Goal: Task Accomplishment & Management: Use online tool/utility

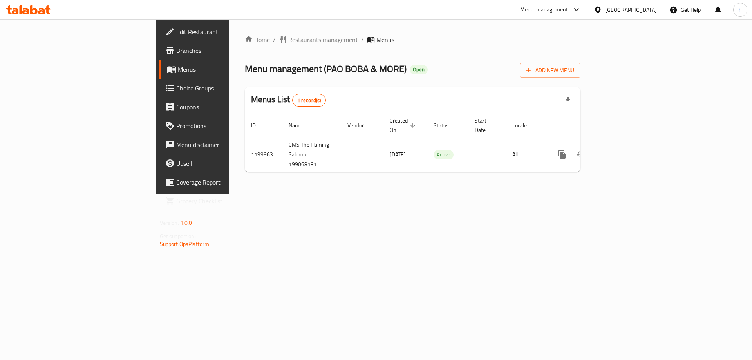
click at [159, 56] on link "Branches" at bounding box center [220, 50] width 123 height 19
drag, startPoint x: 381, startPoint y: 226, endPoint x: 399, endPoint y: 230, distance: 19.2
click at [381, 194] on div "Home / Restaurants management / Menus Menu management ( PAO BOBA & MORE ) Open …" at bounding box center [412, 106] width 367 height 175
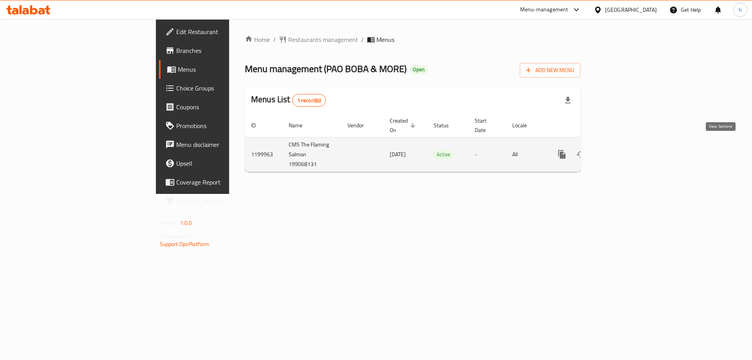
click at [623, 150] on icon "enhanced table" at bounding box center [618, 154] width 9 height 9
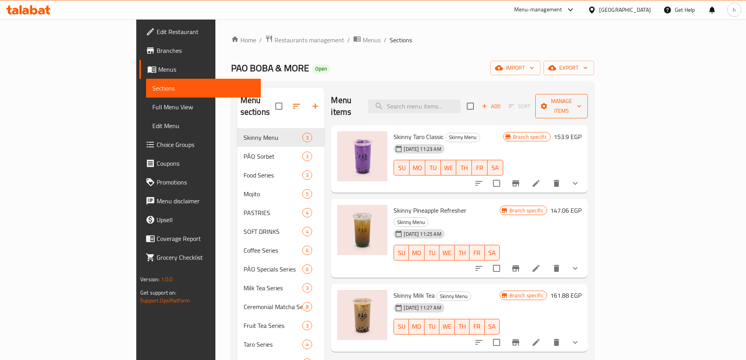
click at [582, 101] on span "Manage items" at bounding box center [562, 106] width 40 height 20
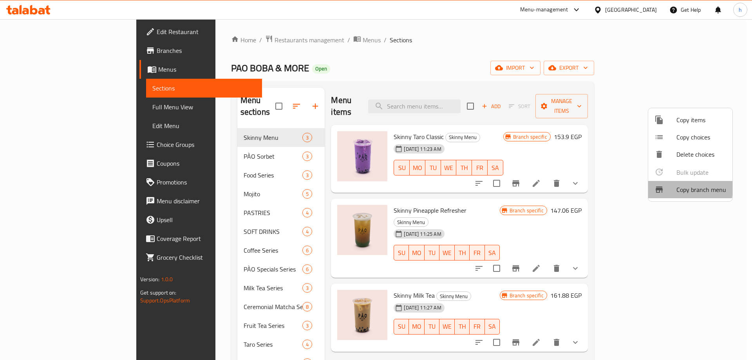
click at [674, 188] on div at bounding box center [665, 189] width 22 height 9
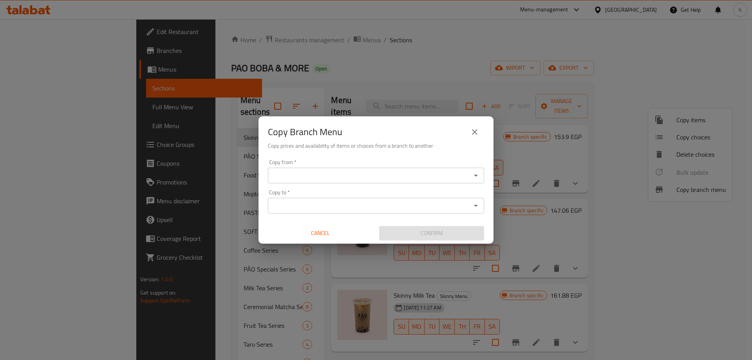
click at [324, 173] on input "Copy from   *" at bounding box center [369, 175] width 199 height 11
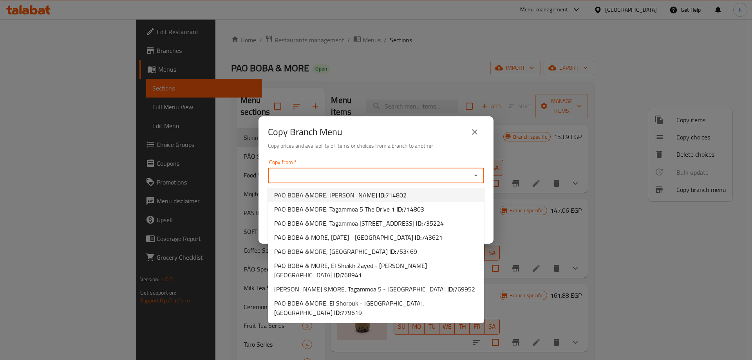
click at [356, 160] on div "Copy from   * Copy from *" at bounding box center [376, 171] width 216 height 24
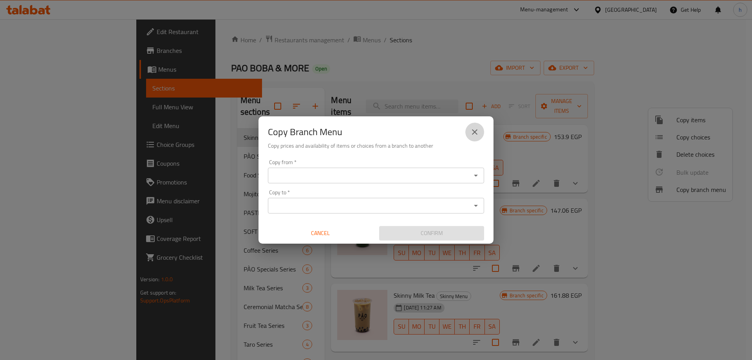
click at [480, 135] on button "close" at bounding box center [474, 132] width 19 height 19
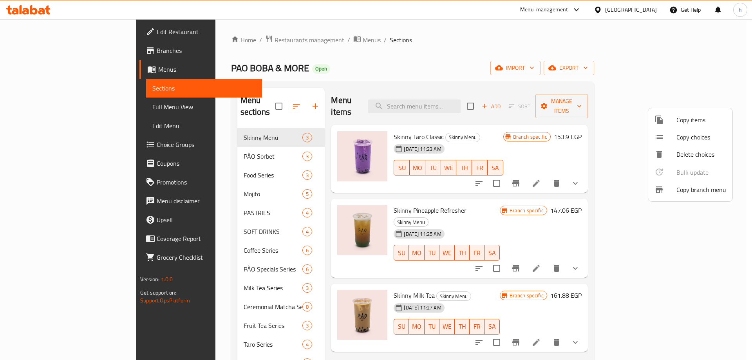
click at [31, 66] on div at bounding box center [376, 180] width 752 height 360
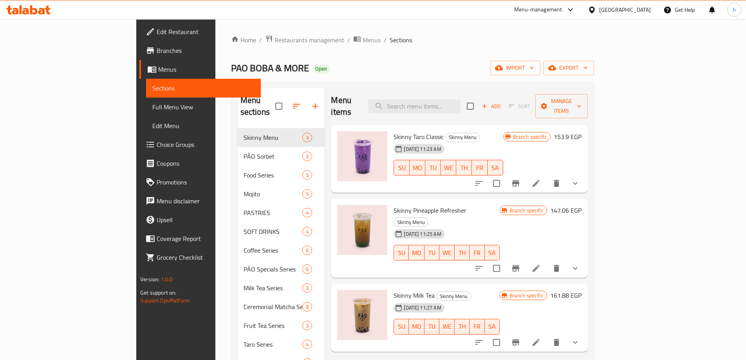
click at [157, 47] on span "Branches" at bounding box center [206, 50] width 98 height 9
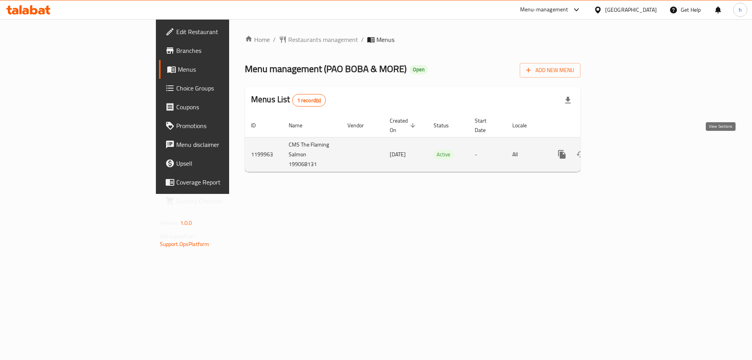
click at [623, 150] on icon "enhanced table" at bounding box center [618, 154] width 9 height 9
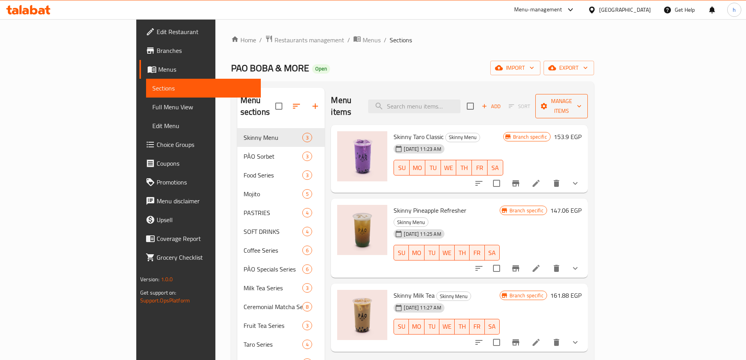
click at [582, 104] on span "Manage items" at bounding box center [562, 106] width 40 height 20
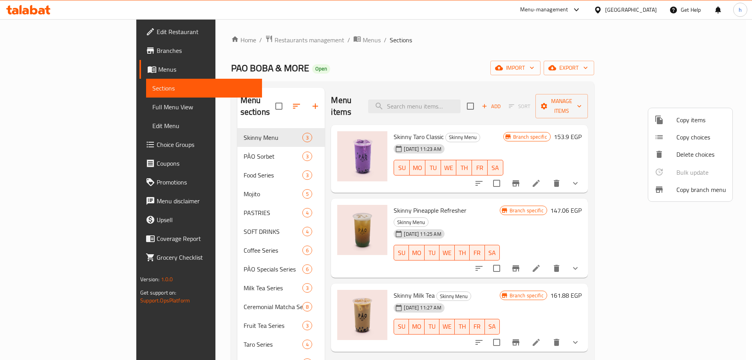
click at [680, 192] on span "Copy branch menu" at bounding box center [701, 189] width 50 height 9
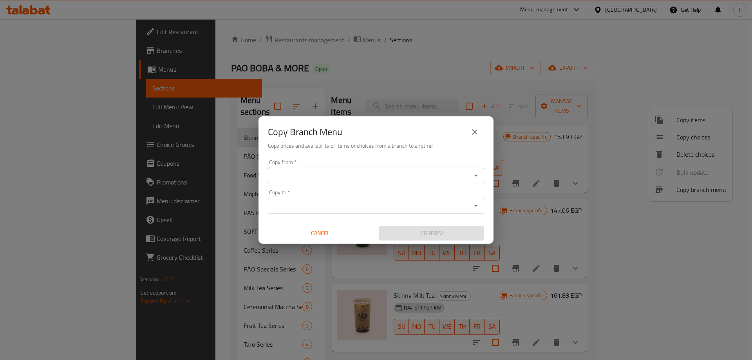
click at [344, 178] on input "Copy from   *" at bounding box center [369, 175] width 199 height 11
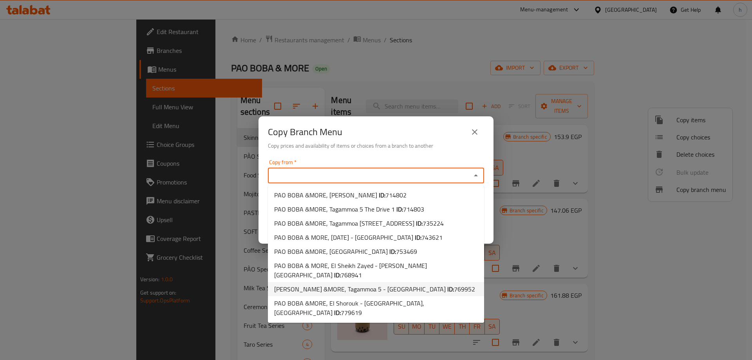
click at [447, 283] on b "ID:" at bounding box center [450, 289] width 7 height 12
type input "PAO BOBA &MORE, Tagammoa 5 - Fountain Park"
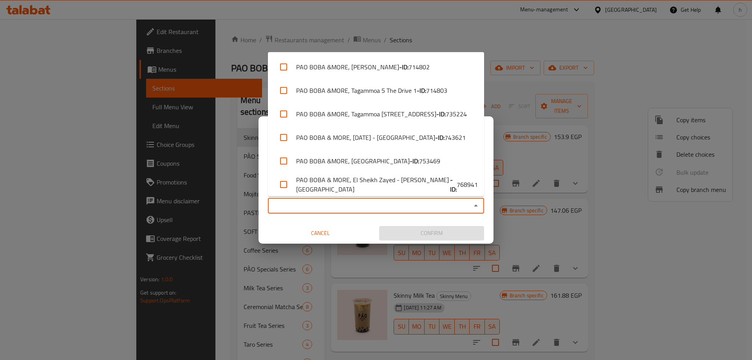
click at [385, 200] on input "Copy to   *" at bounding box center [369, 205] width 199 height 11
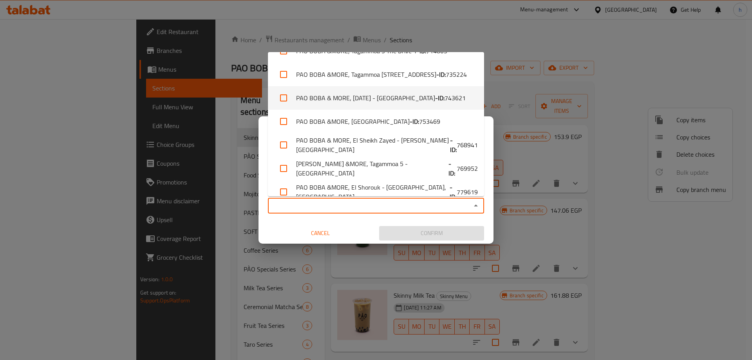
scroll to position [50, 0]
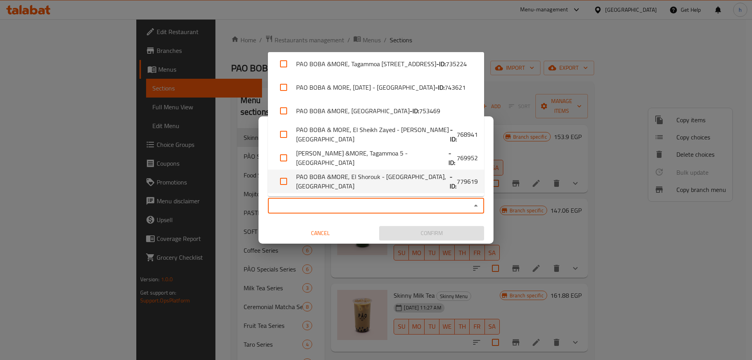
click at [401, 182] on li "PAO BOBA &MORE, El Shorouk - 5th District,El Shorouk - ID: 779619" at bounding box center [376, 181] width 216 height 23
checkbox input "true"
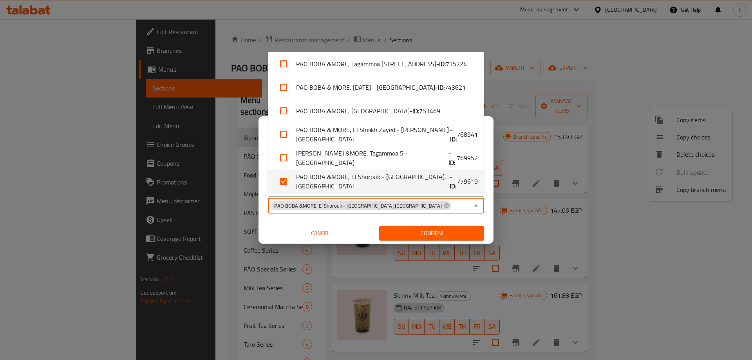
click at [374, 220] on div "Copy from   * PAO BOBA &MORE, Tagammoa 5 - Fountain Park Copy from * Copy to   …" at bounding box center [375, 199] width 235 height 87
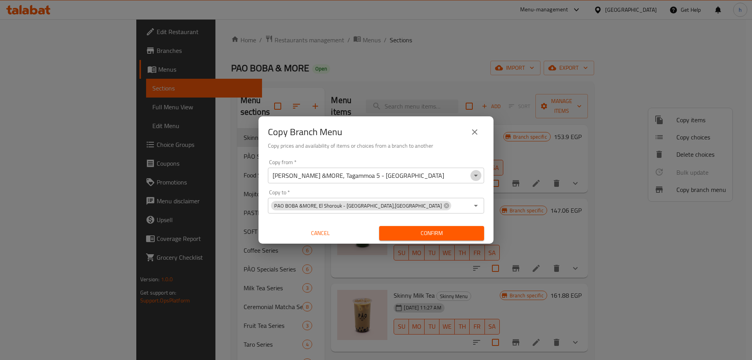
click at [474, 177] on icon "Open" at bounding box center [475, 175] width 9 height 9
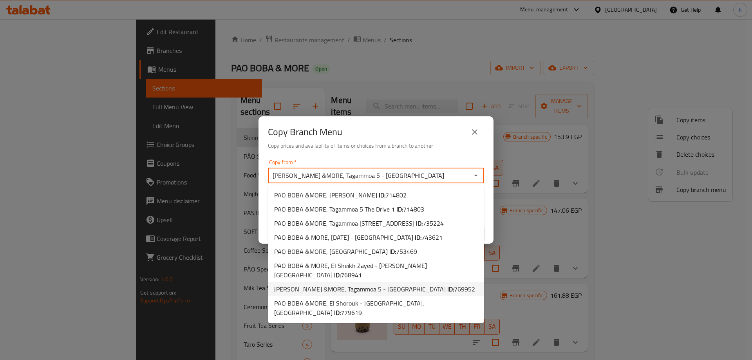
click at [447, 283] on b "ID:" at bounding box center [450, 289] width 7 height 12
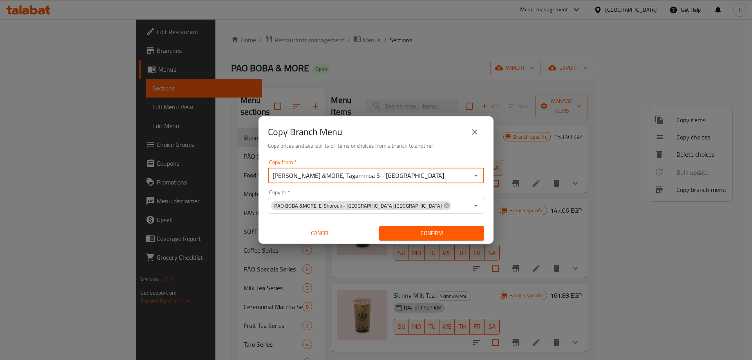
click at [363, 221] on div "Copy from   * PAO BOBA &MORE, Tagammoa 5 - Fountain Park Copy from * Copy to   …" at bounding box center [375, 199] width 235 height 87
click at [397, 230] on span "Confirm" at bounding box center [431, 233] width 92 height 10
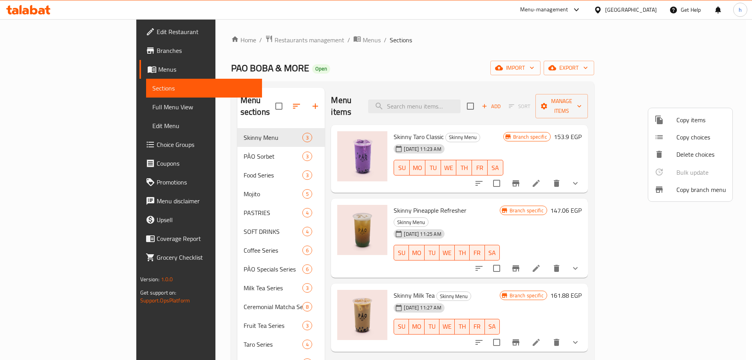
click at [27, 69] on div at bounding box center [376, 180] width 752 height 360
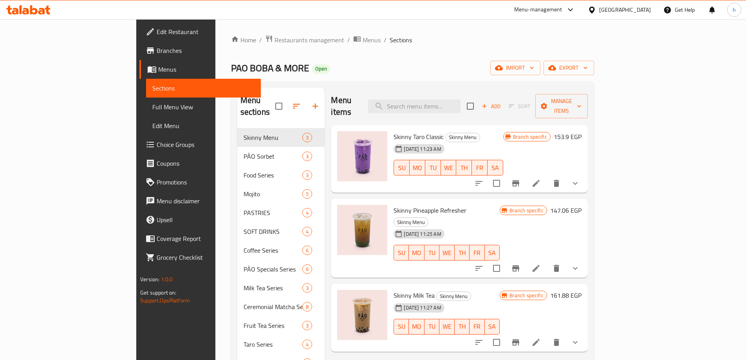
click at [158, 69] on span "Menus" at bounding box center [206, 69] width 96 height 9
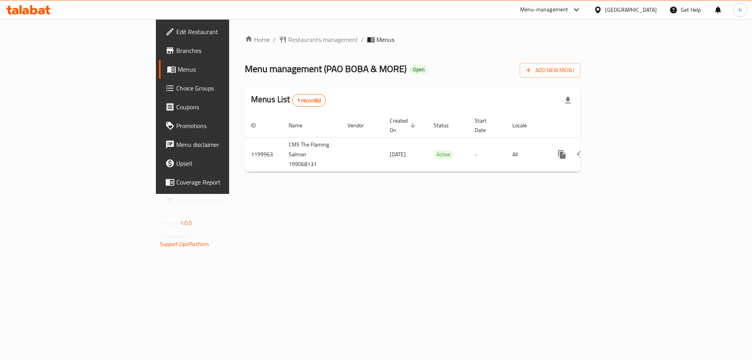
click at [178, 67] on span "Menus" at bounding box center [227, 69] width 98 height 9
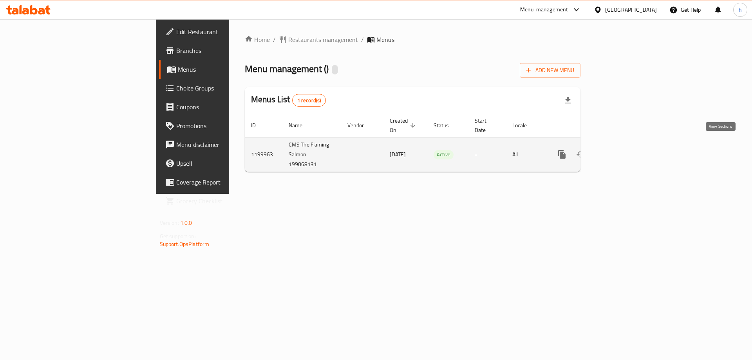
click at [623, 150] on icon "enhanced table" at bounding box center [618, 154] width 9 height 9
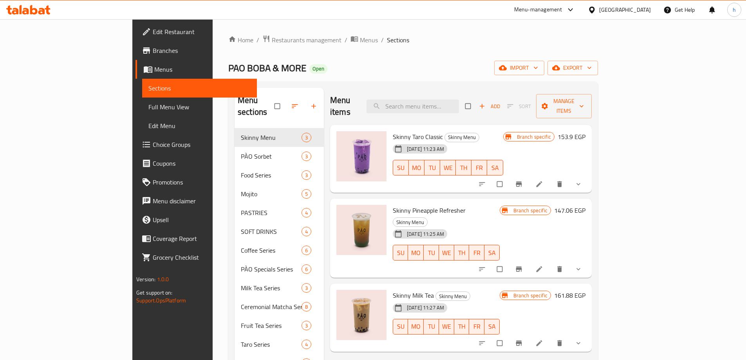
click at [153, 52] on span "Branches" at bounding box center [202, 50] width 98 height 9
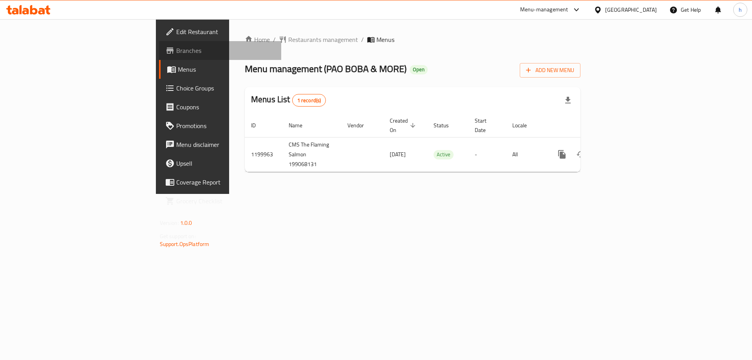
click at [176, 55] on span "Branches" at bounding box center [225, 50] width 99 height 9
